Goal: Task Accomplishment & Management: Use online tool/utility

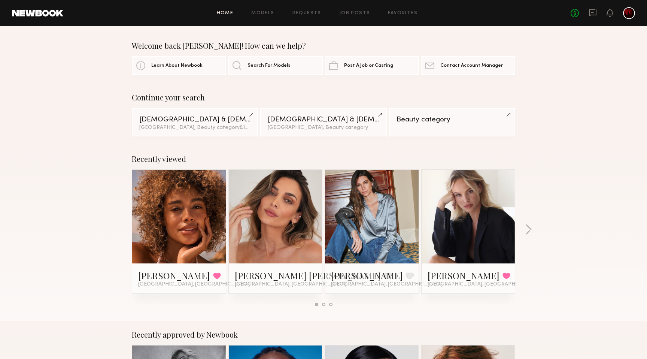
click at [355, 9] on div "Home Models Requests Job Posts Favorites Sign Out No fees up to $5,000" at bounding box center [349, 13] width 572 height 12
click at [355, 13] on link "Job Posts" at bounding box center [354, 13] width 31 height 5
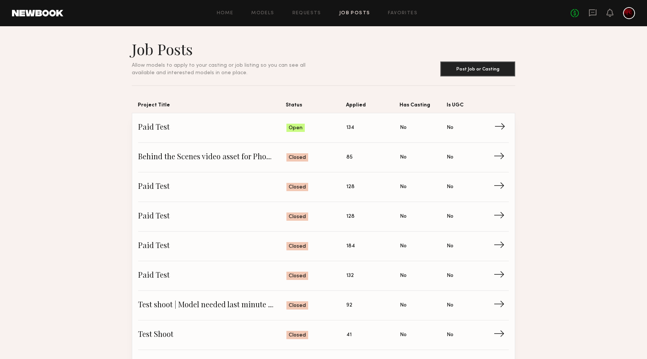
click at [321, 122] on link "Paid Test Status: Open Applied: 134 Has Casting: No Is UGC: No →" at bounding box center [323, 128] width 371 height 30
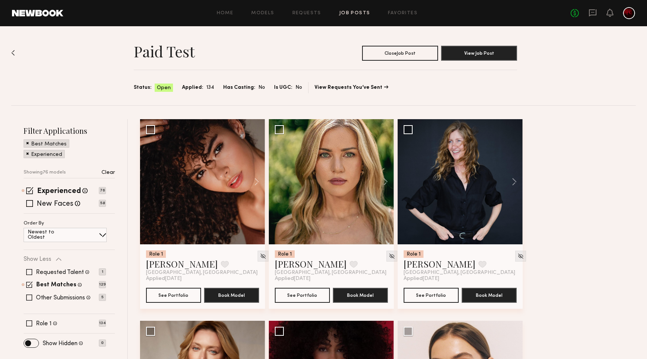
click at [13, 51] on img at bounding box center [13, 53] width 4 height 6
